Goal: Find specific page/section: Find specific page/section

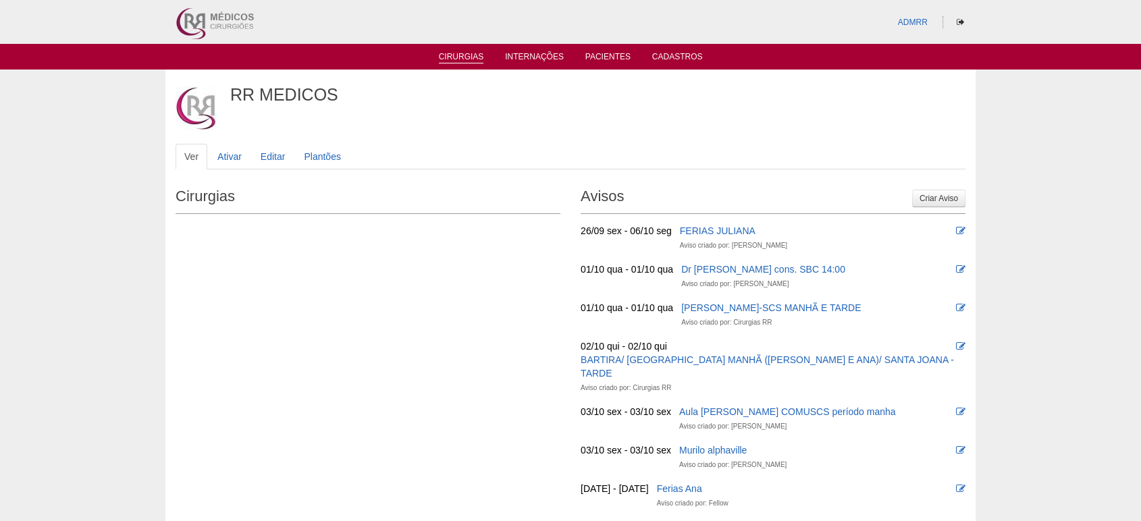
click at [469, 53] on link "Cirurgias" at bounding box center [461, 57] width 45 height 11
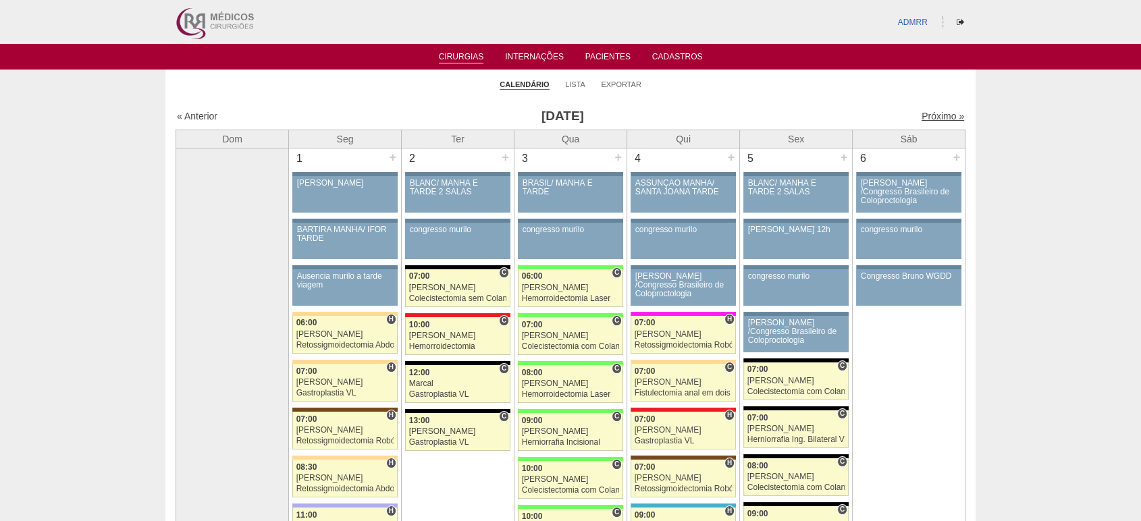
click at [931, 116] on link "Próximo »" at bounding box center [943, 116] width 43 height 11
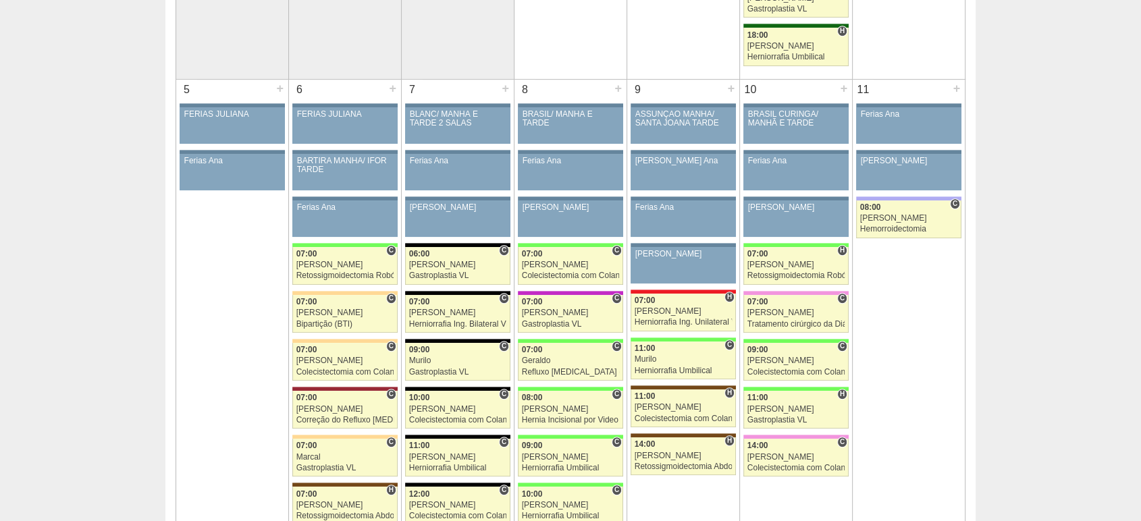
scroll to position [675, 0]
